Goal: Transaction & Acquisition: Obtain resource

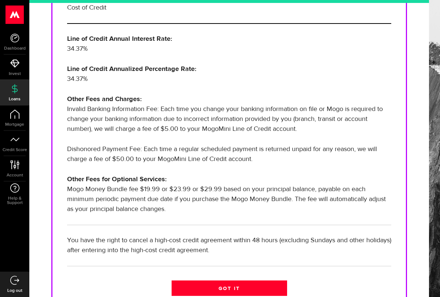
scroll to position [237, 0]
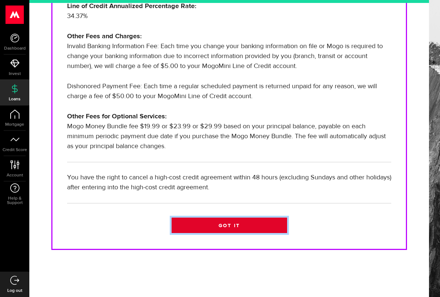
click at [245, 224] on link "Got it" at bounding box center [230, 224] width 116 height 15
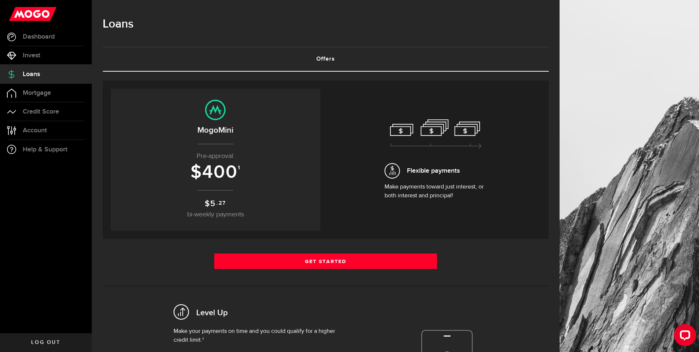
click at [238, 167] on span "400" at bounding box center [220, 172] width 36 height 22
drag, startPoint x: 238, startPoint y: 167, endPoint x: 199, endPoint y: 167, distance: 38.9
click at [199, 167] on h3 "$ 400 1" at bounding box center [215, 172] width 195 height 20
click at [257, 178] on h3 "$ 400 1" at bounding box center [215, 172] width 195 height 20
drag, startPoint x: 256, startPoint y: 179, endPoint x: 163, endPoint y: 167, distance: 93.5
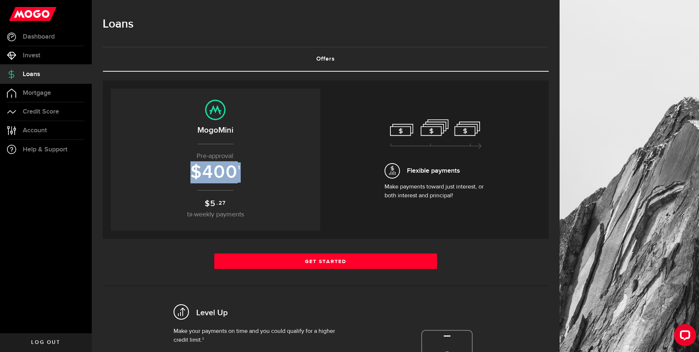
click at [163, 167] on h3 "$ 400 1" at bounding box center [215, 172] width 195 height 20
click at [258, 191] on center "MogoMini Pre-approval: $ 400 1 $ 5 .27 bi-weekly payments" at bounding box center [215, 159] width 195 height 120
drag, startPoint x: 260, startPoint y: 175, endPoint x: 177, endPoint y: 121, distance: 99.3
click at [166, 160] on center "MogoMini Pre-approval: $ 400 1 $ 5 .27 bi-weekly payments" at bounding box center [215, 159] width 195 height 120
click at [192, 76] on div "Borrow responsibly Get your pre-approved offer based on your financial history …" at bounding box center [326, 266] width 446 height 389
